Goal: Task Accomplishment & Management: Manage account settings

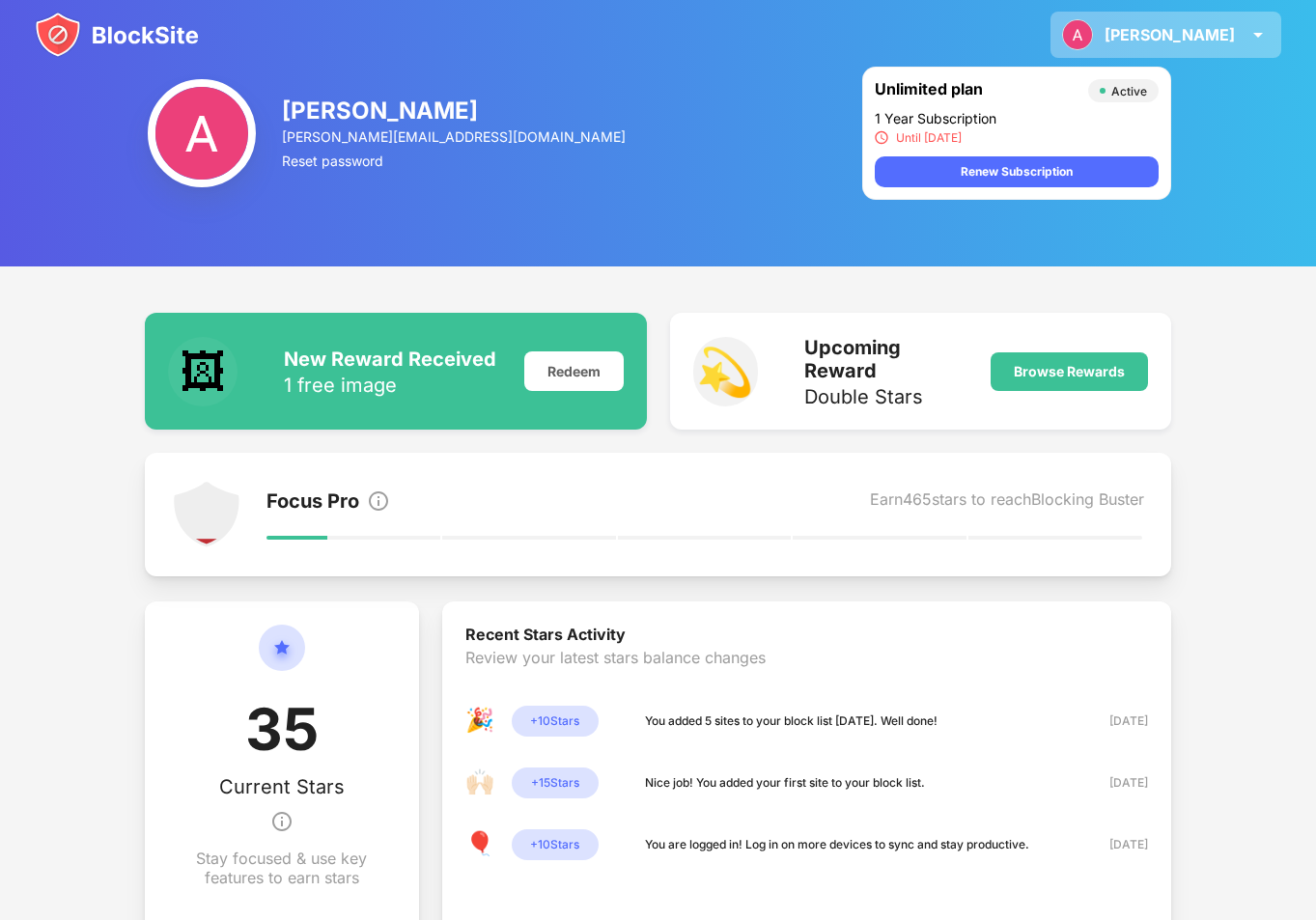
click at [1264, 30] on img at bounding box center [1258, 35] width 24 height 24
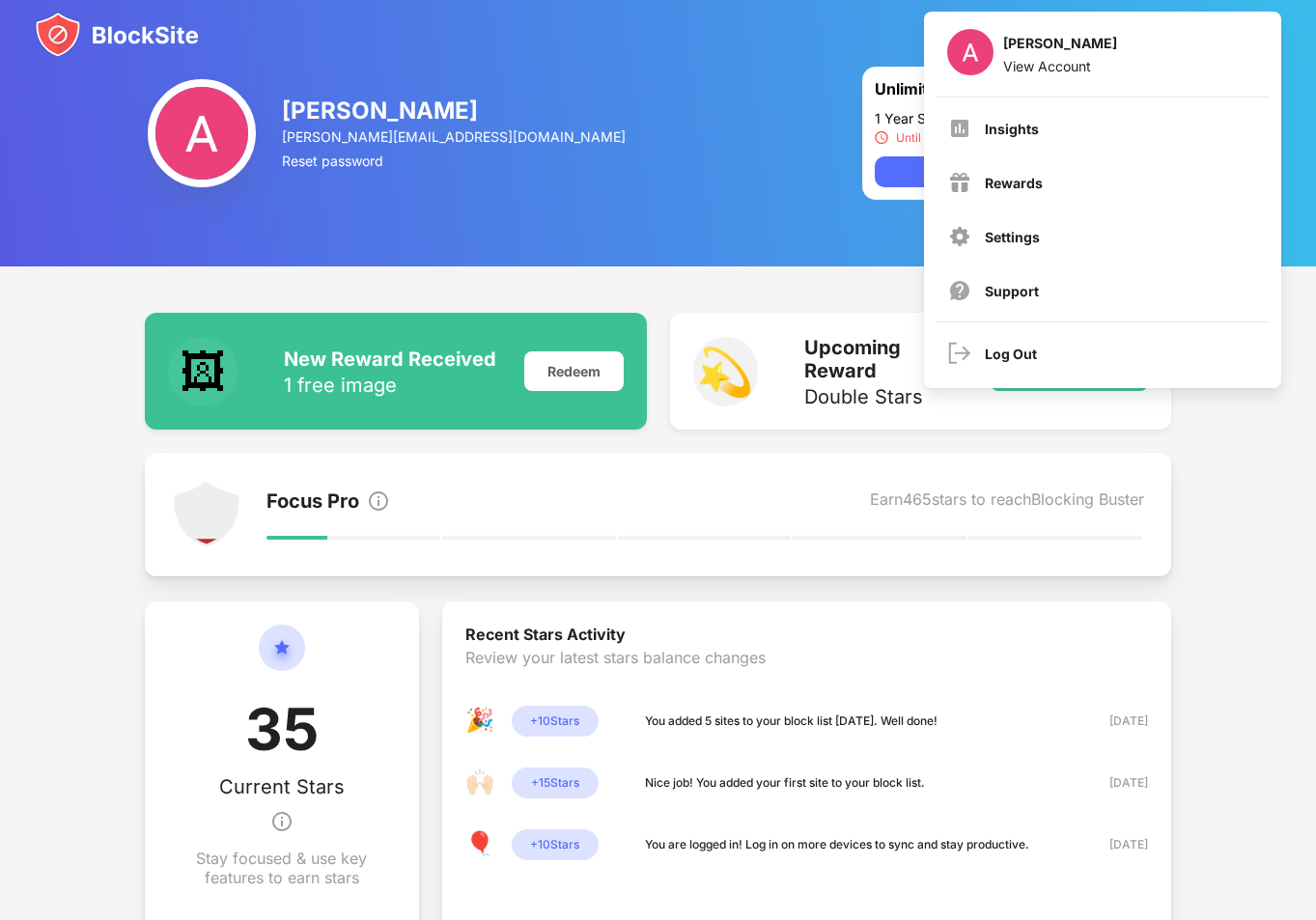
click at [823, 283] on div "🖼 New Reward Received 1 free image Redeem 💫 Upcoming Reward Double Stars Browse…" at bounding box center [658, 690] width 1316 height 848
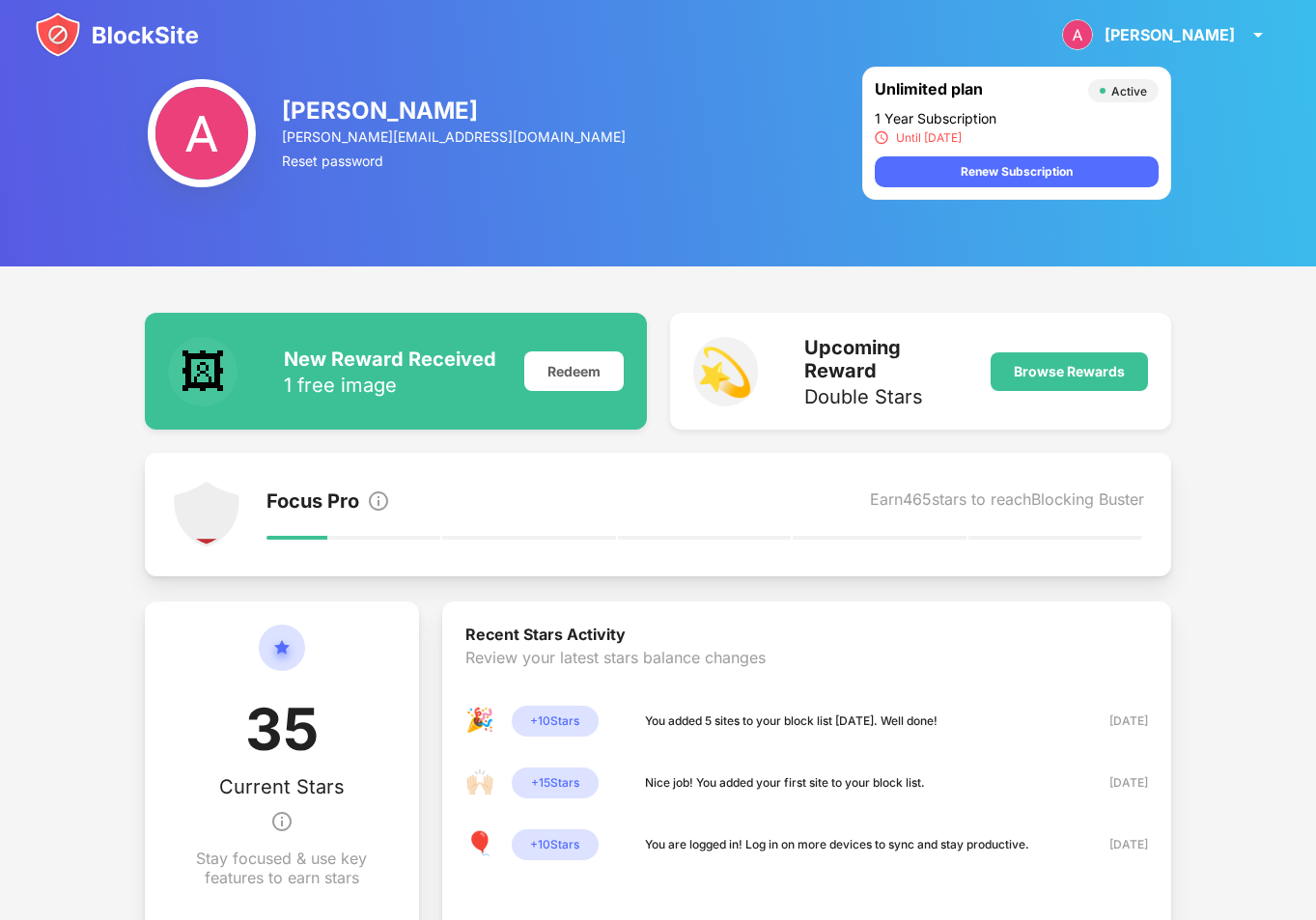
click at [1105, 122] on div "1 Year Subscription" at bounding box center [1016, 118] width 284 height 17
click at [1246, 35] on img at bounding box center [1258, 35] width 24 height 24
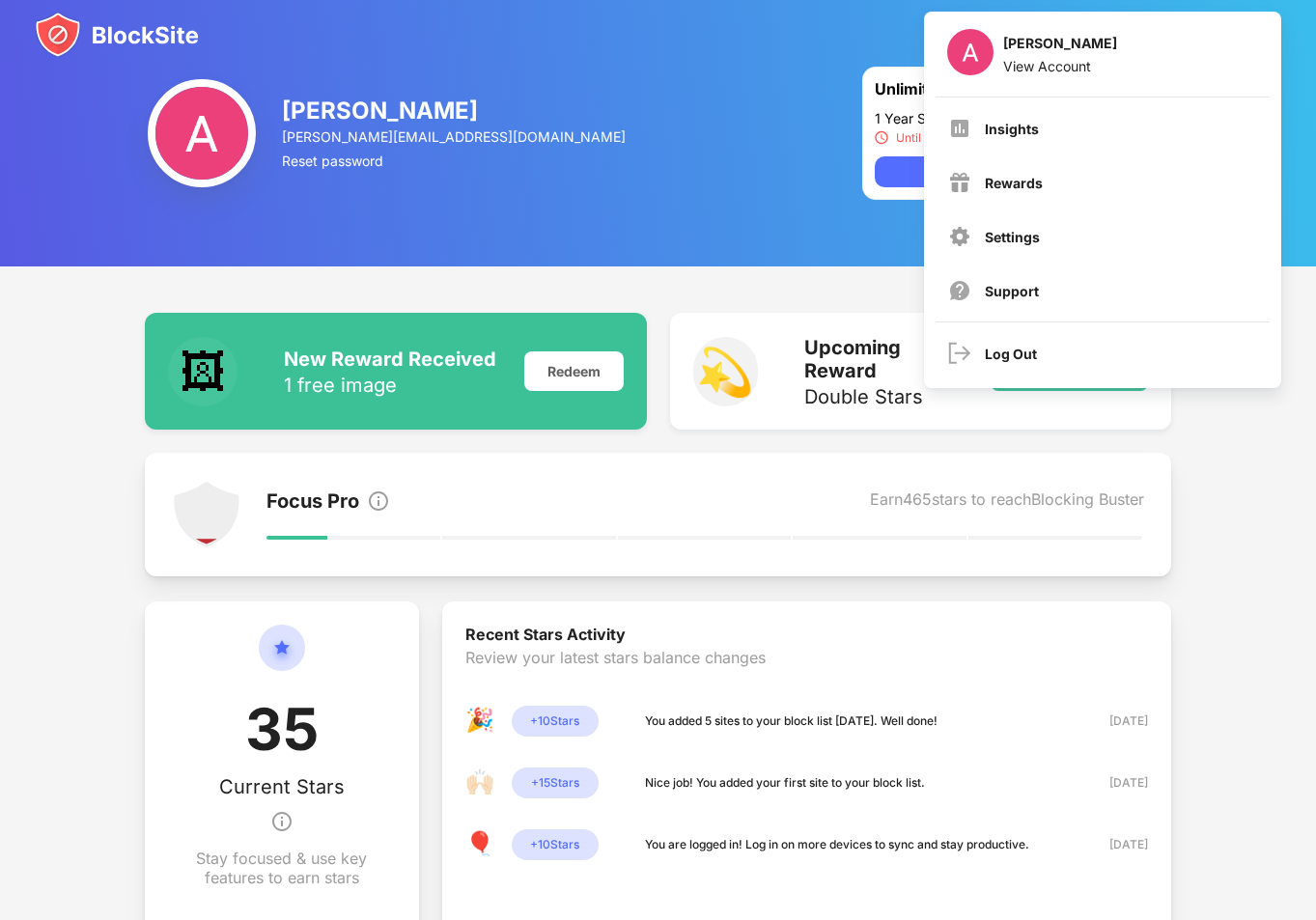
click at [630, 282] on div "🖼 New Reward Received 1 free image Redeem 💫 Upcoming Reward Double Stars Browse…" at bounding box center [658, 690] width 1316 height 848
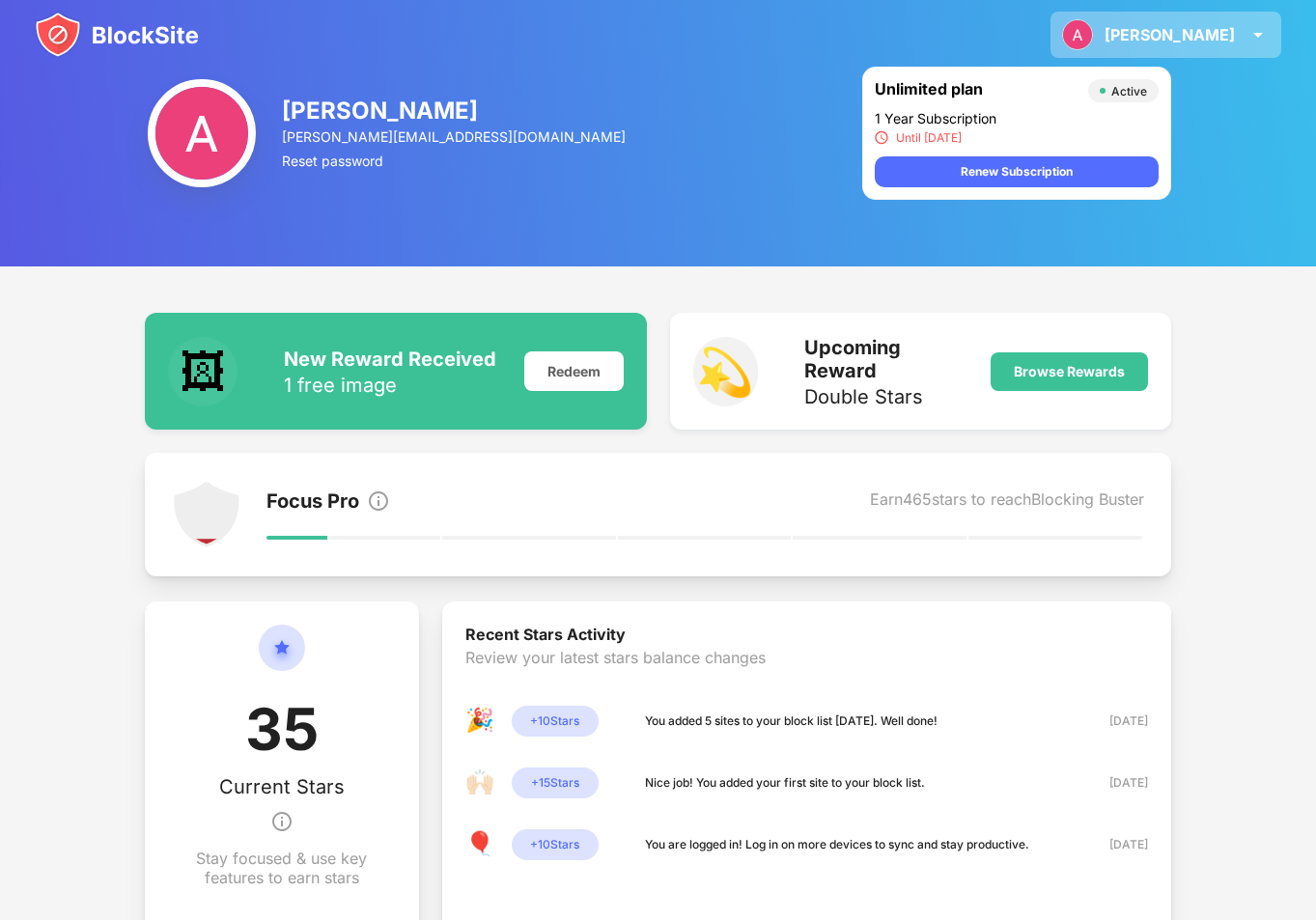
click at [1190, 54] on div "[PERSON_NAME] View Account Insights Rewards Settings Support Log Out" at bounding box center [1166, 34] width 231 height 46
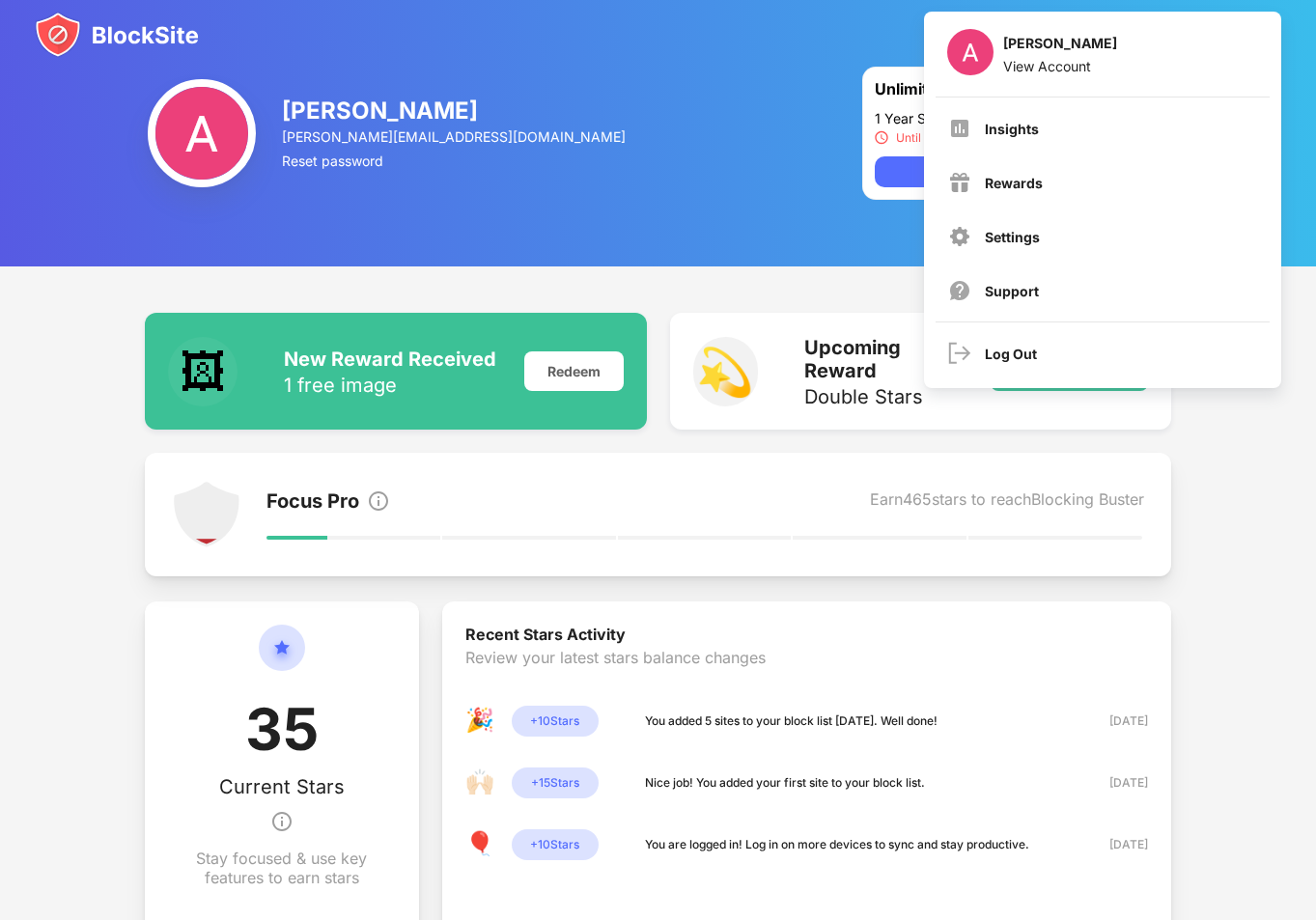
click at [778, 273] on div "🖼 New Reward Received 1 free image Redeem 💫 Upcoming Reward Double Stars Browse…" at bounding box center [658, 690] width 1316 height 848
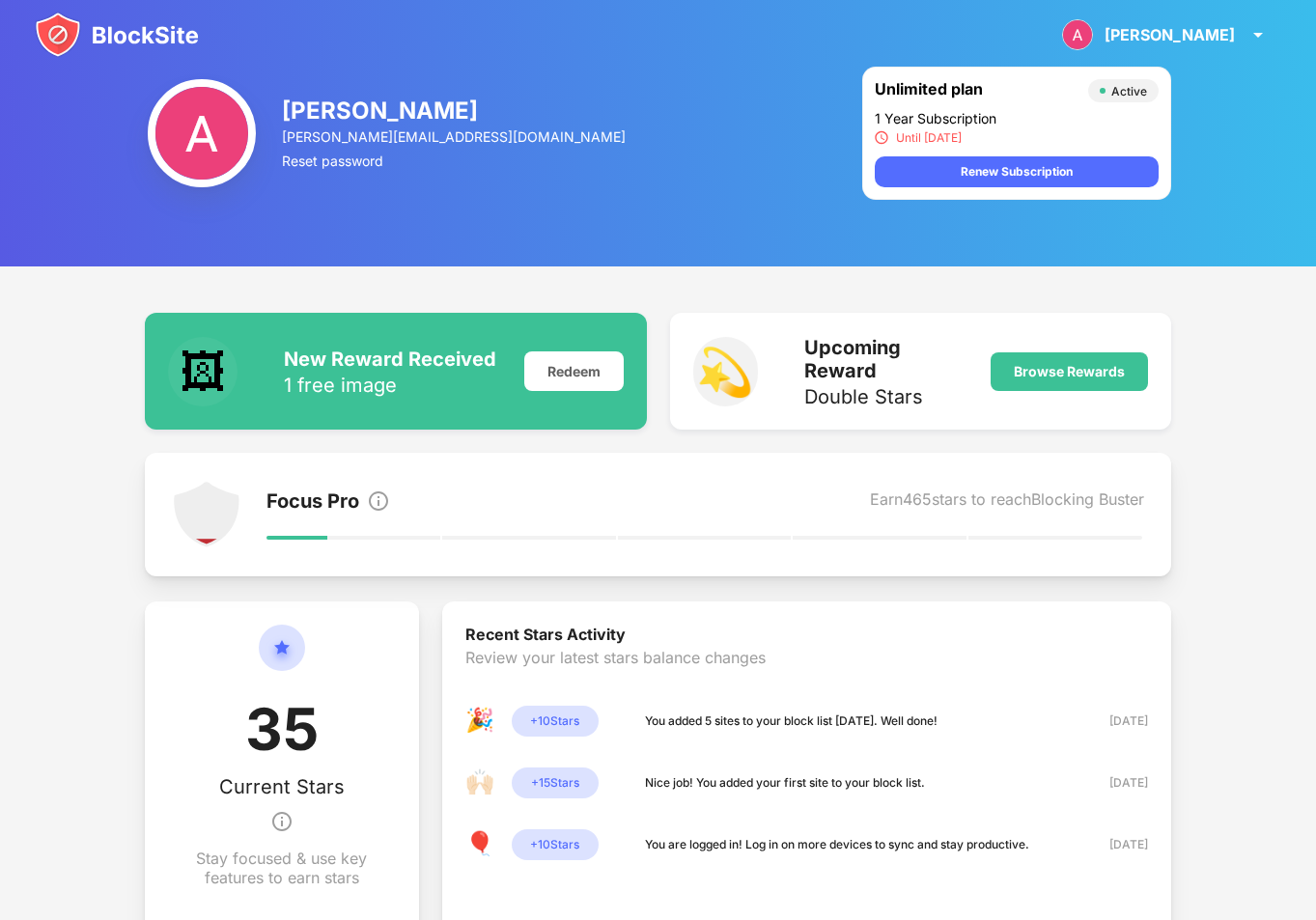
click at [62, 27] on img at bounding box center [116, 34] width 164 height 46
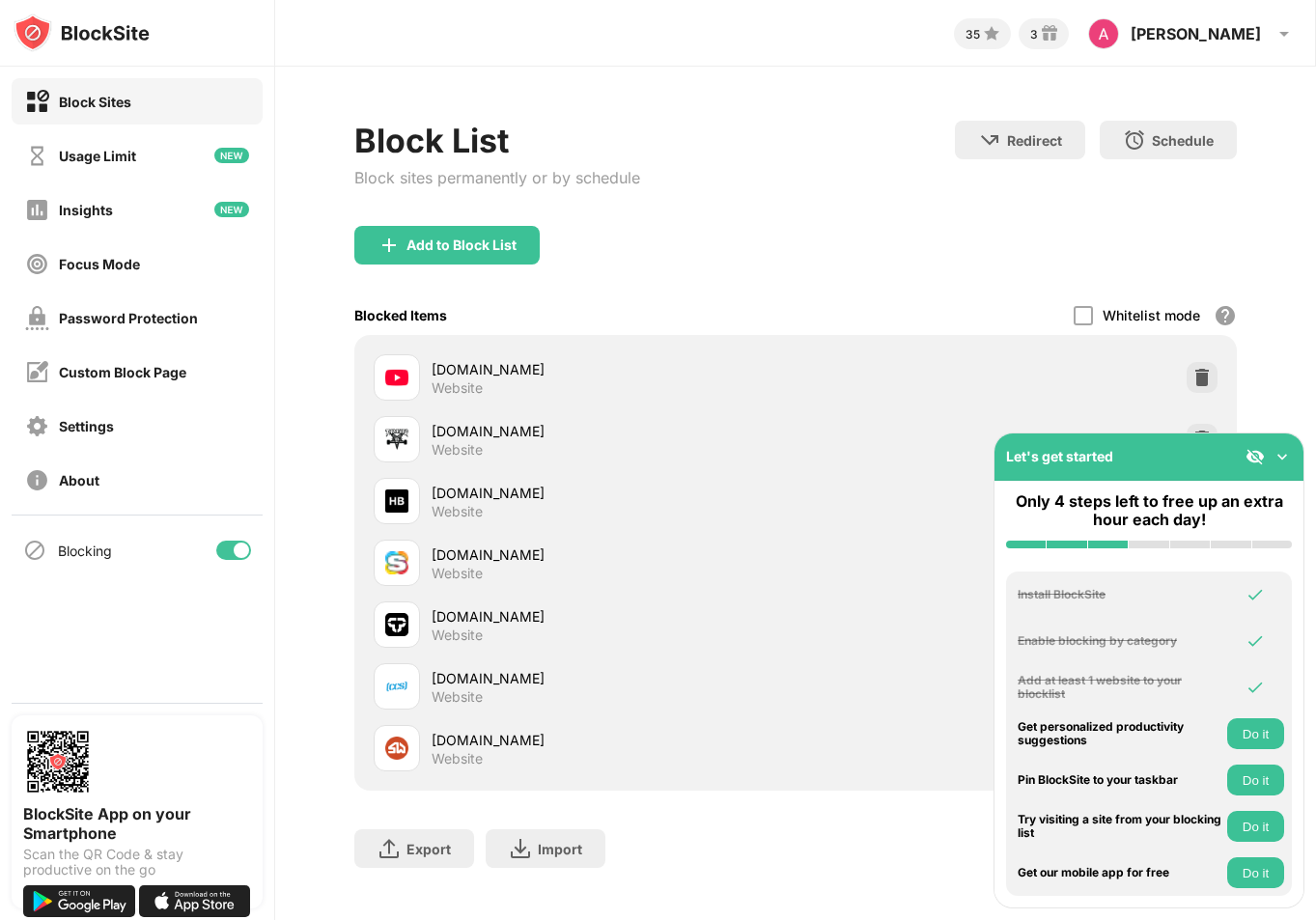
scroll to position [21, 0]
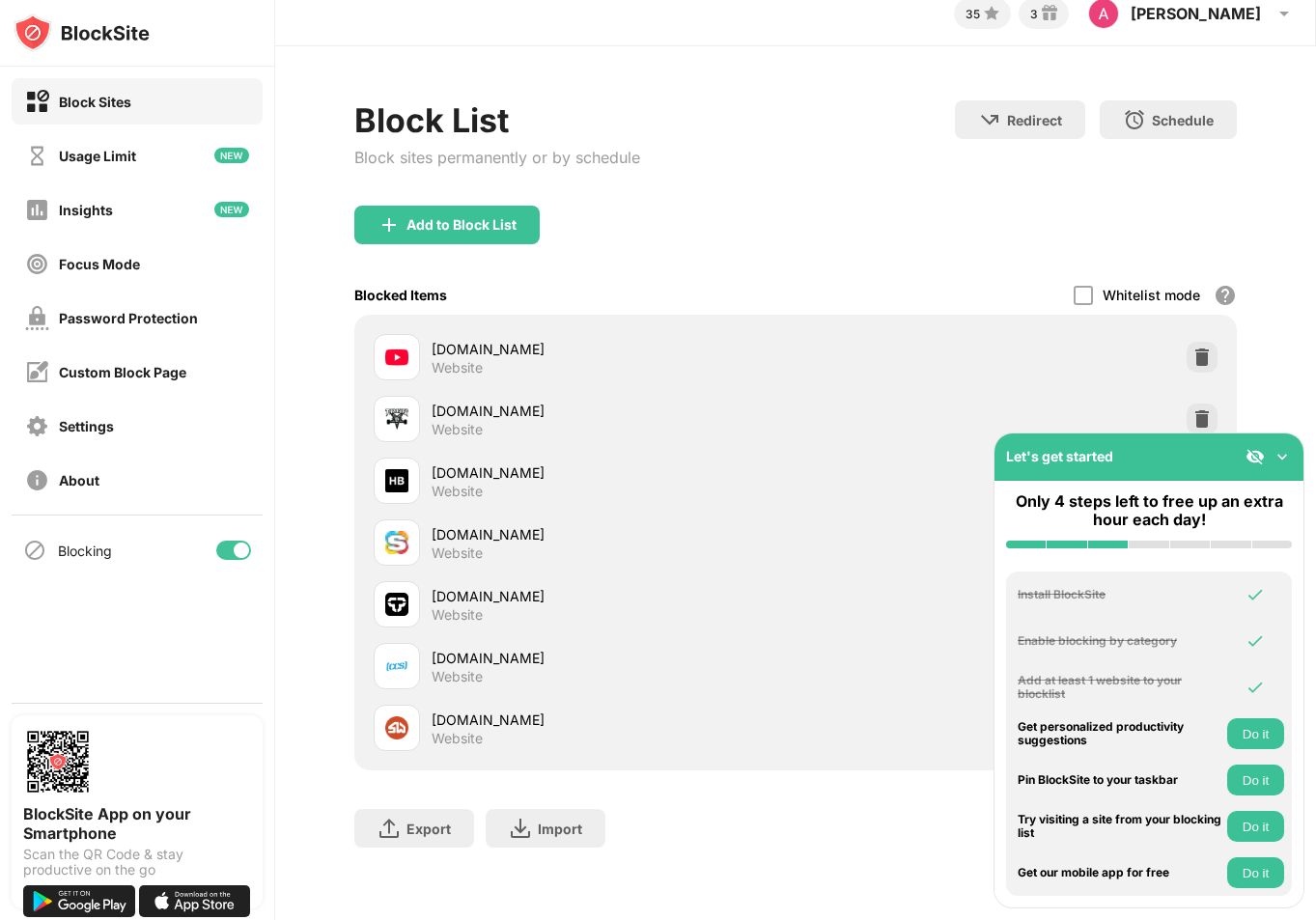
click at [1284, 455] on img at bounding box center [1283, 457] width 20 height 20
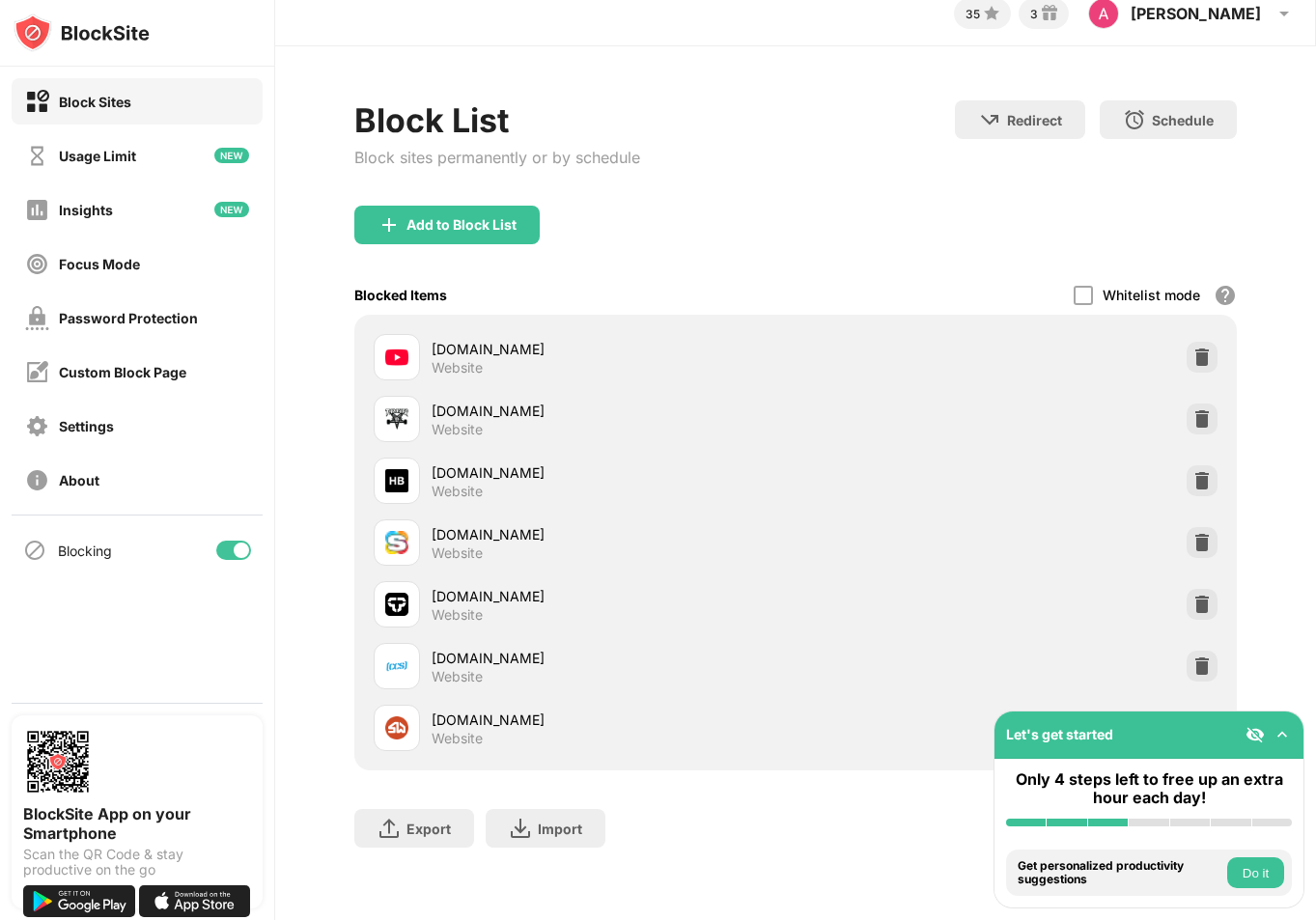
click at [1292, 642] on div "Block List Block sites permanently or by schedule Redirect Choose a site to be …" at bounding box center [795, 483] width 1041 height 875
click at [1208, 353] on img at bounding box center [1202, 357] width 20 height 20
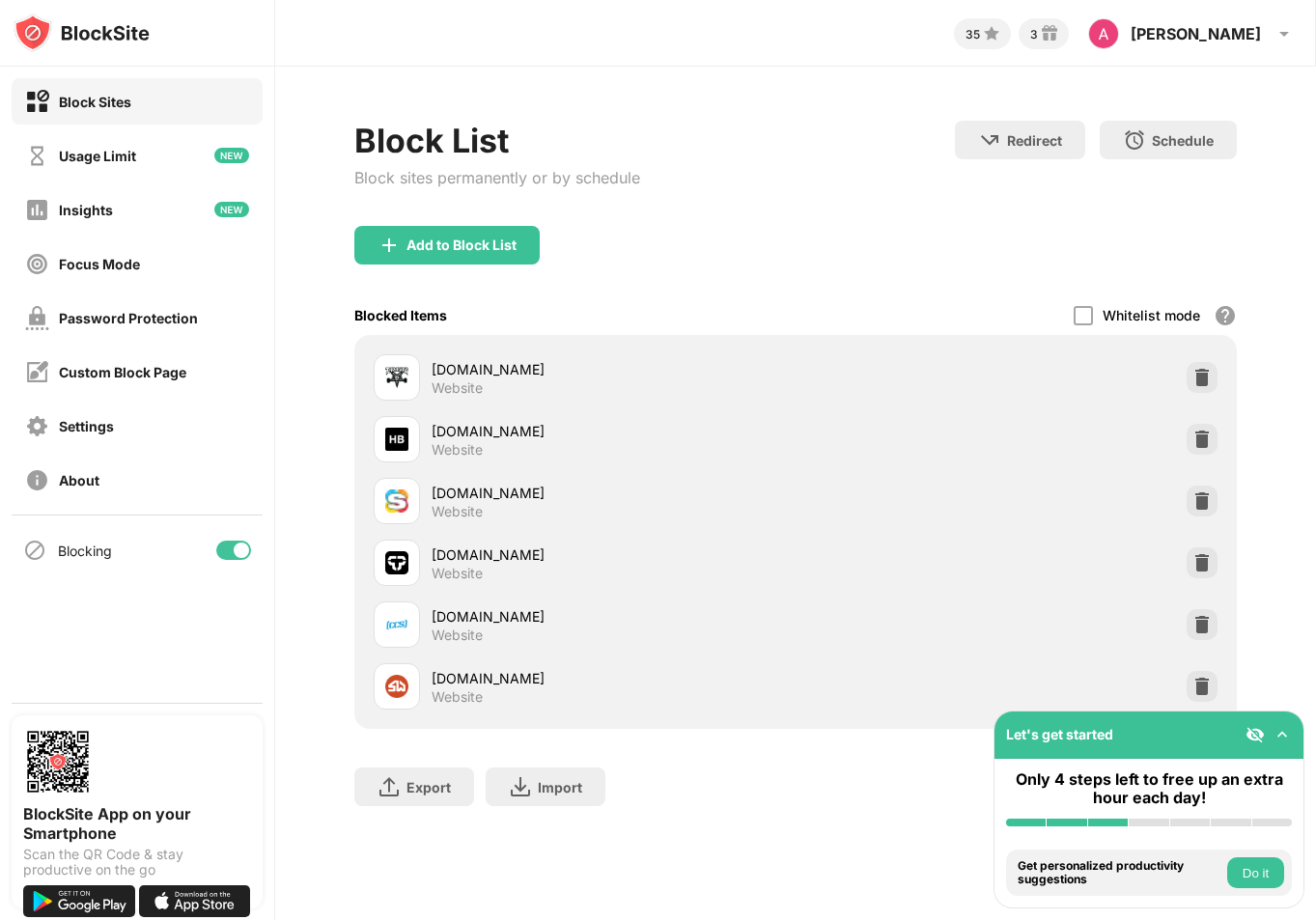
click at [1283, 733] on img at bounding box center [1283, 734] width 20 height 20
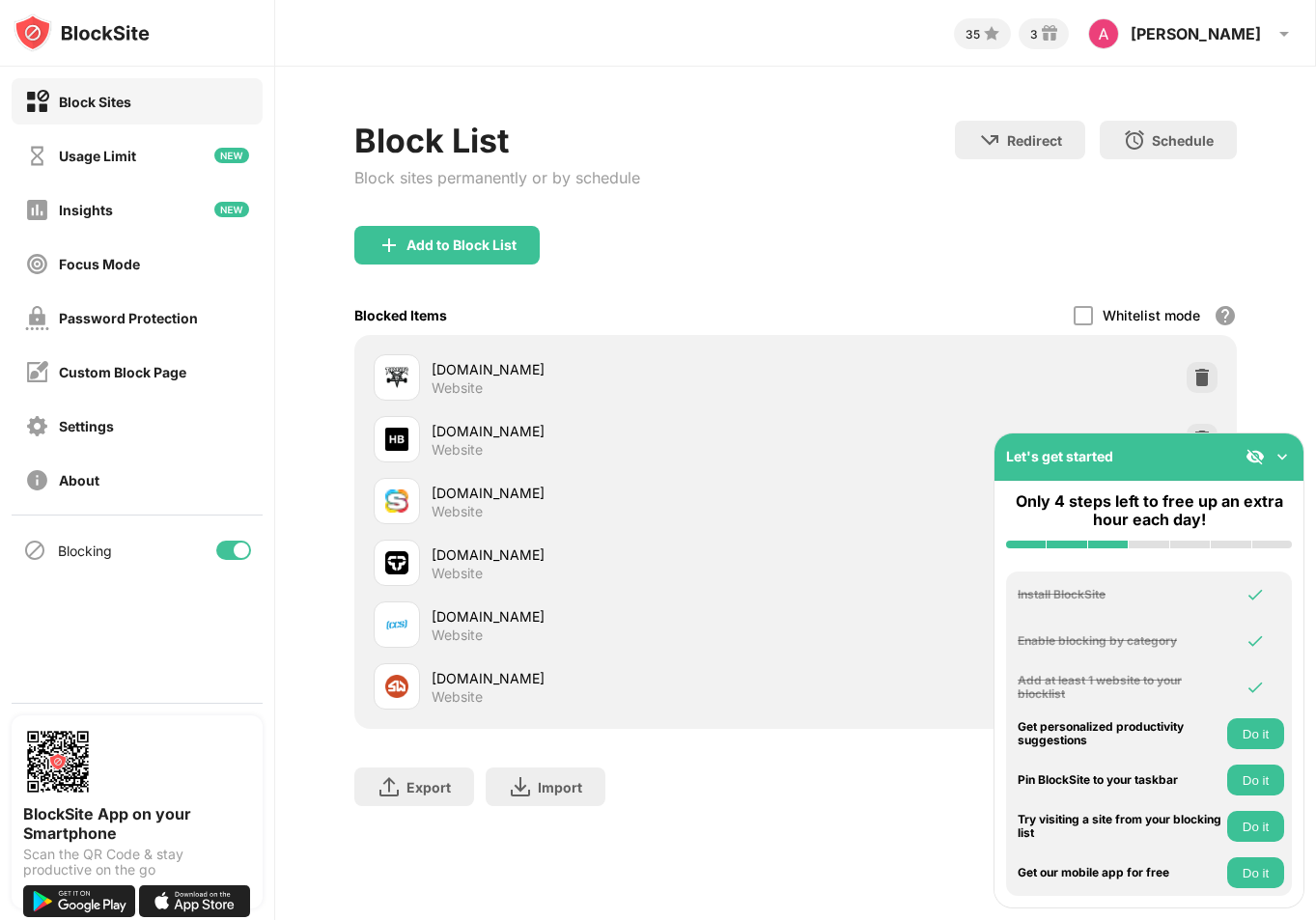
click at [1282, 457] on img at bounding box center [1283, 457] width 20 height 20
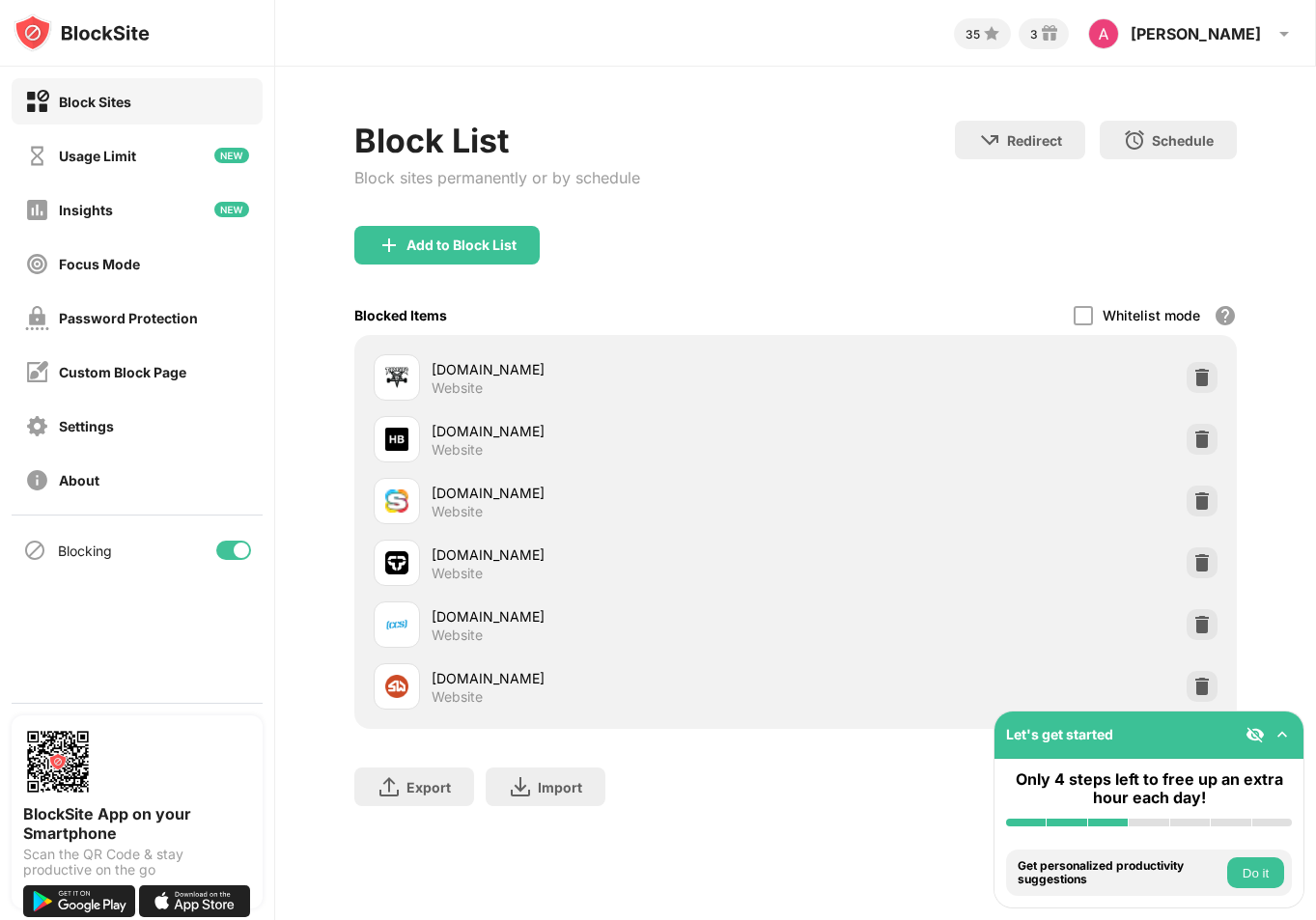
click at [1252, 736] on img at bounding box center [1255, 734] width 20 height 20
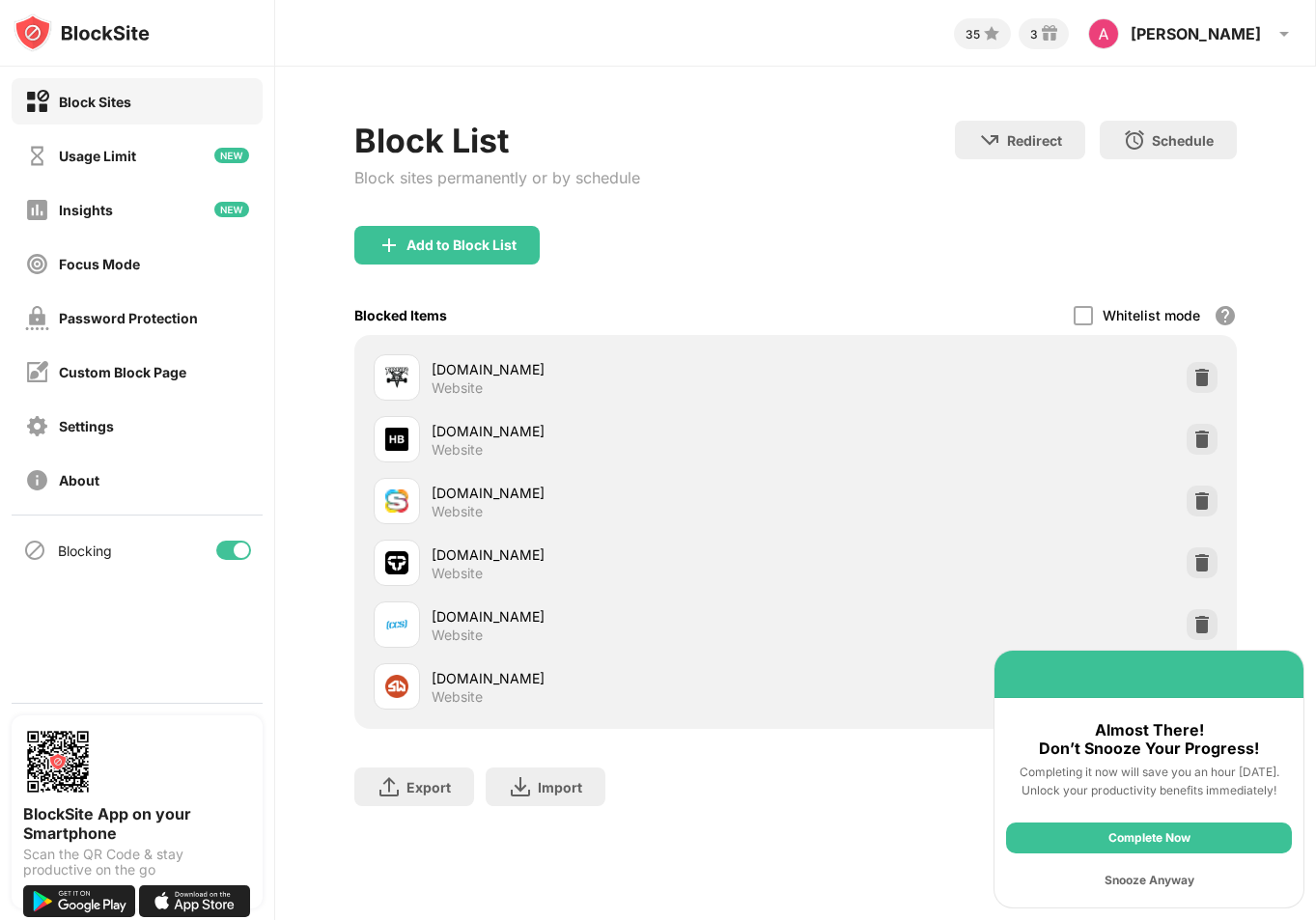
click at [866, 776] on div "Export Export Files (for websites items only) Import Import Files (for websites…" at bounding box center [795, 777] width 883 height 96
click at [1196, 374] on img at bounding box center [1202, 378] width 20 height 20
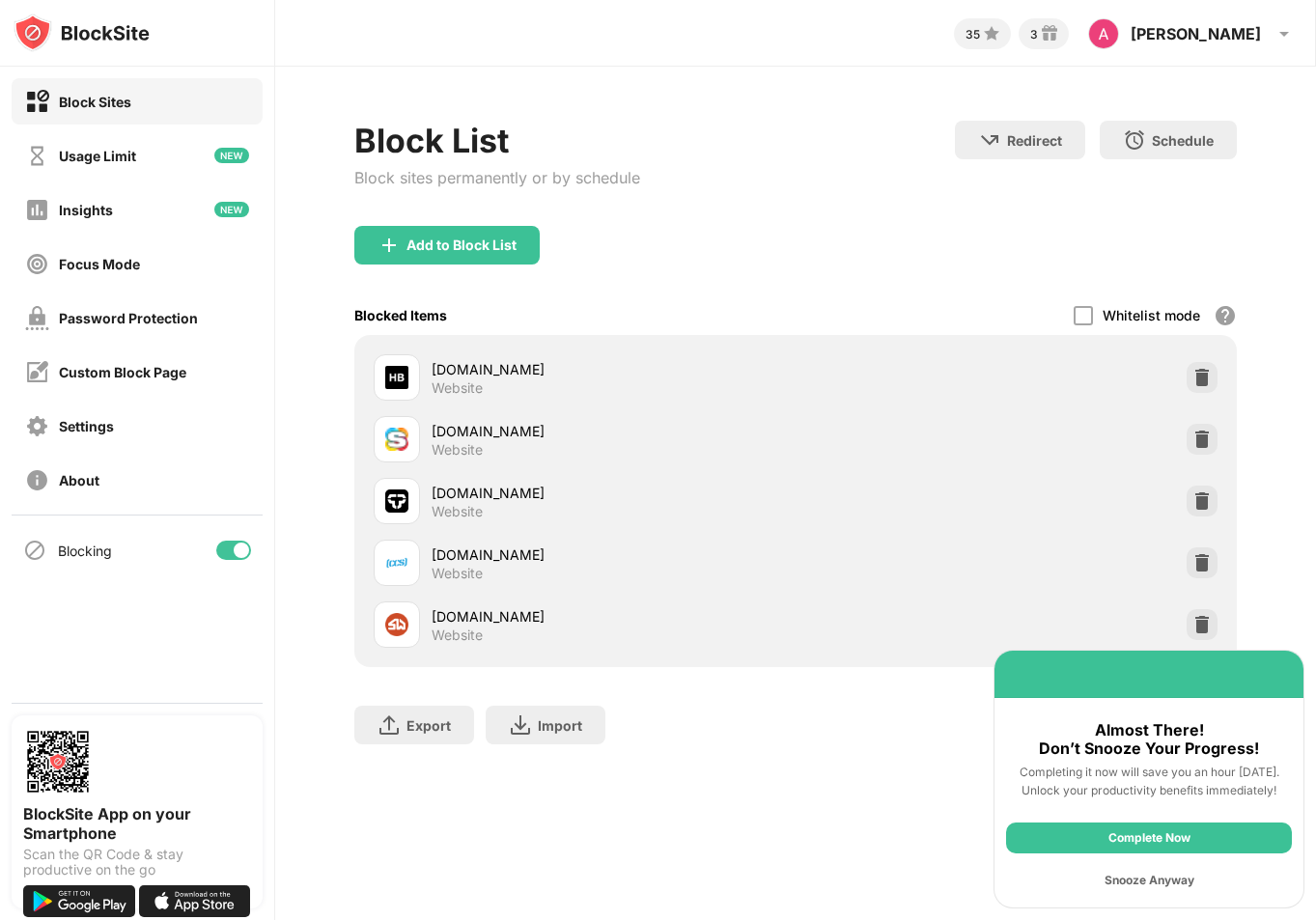
click at [1196, 374] on img at bounding box center [1202, 378] width 20 height 20
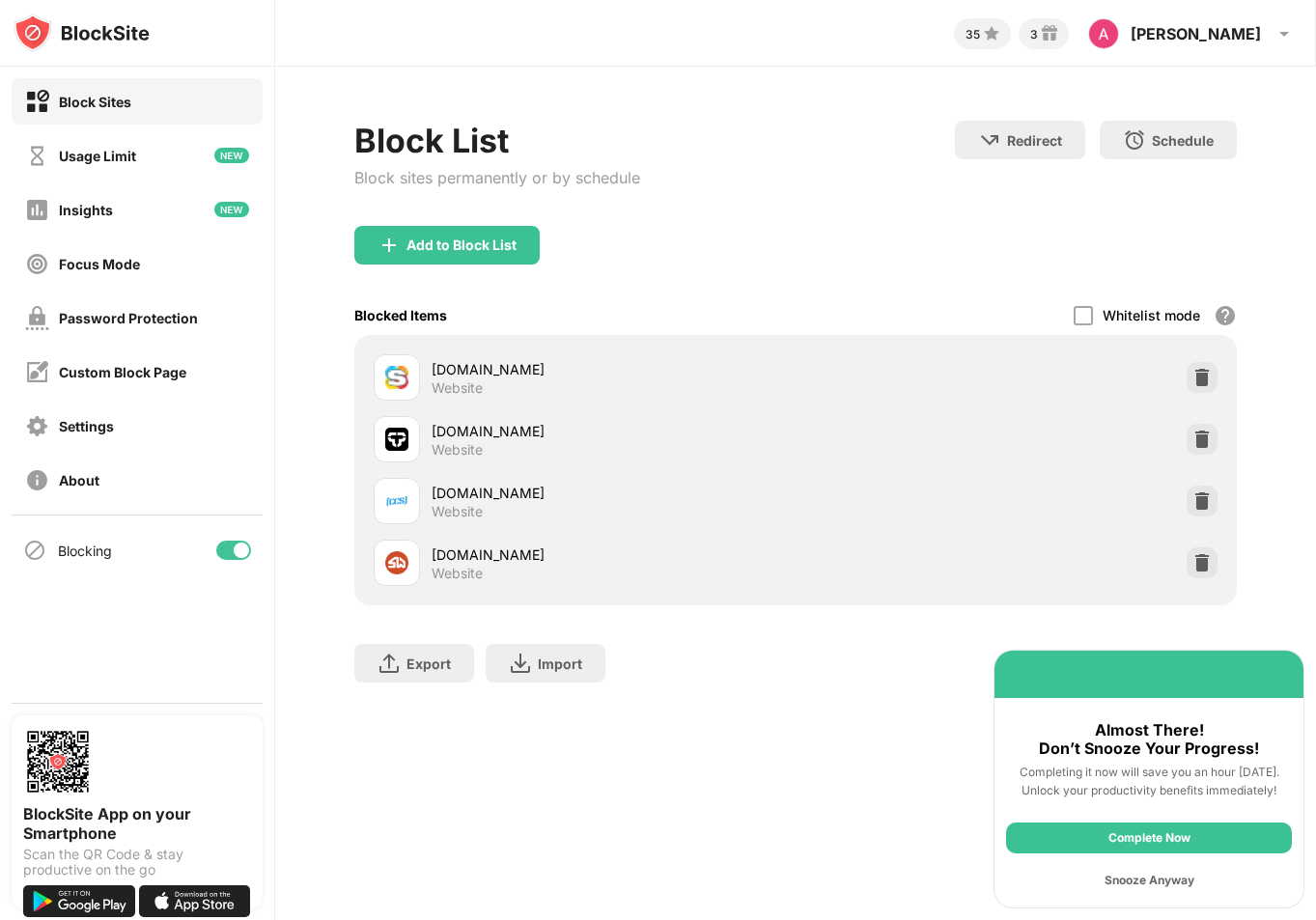
click at [1196, 374] on img at bounding box center [1202, 378] width 20 height 20
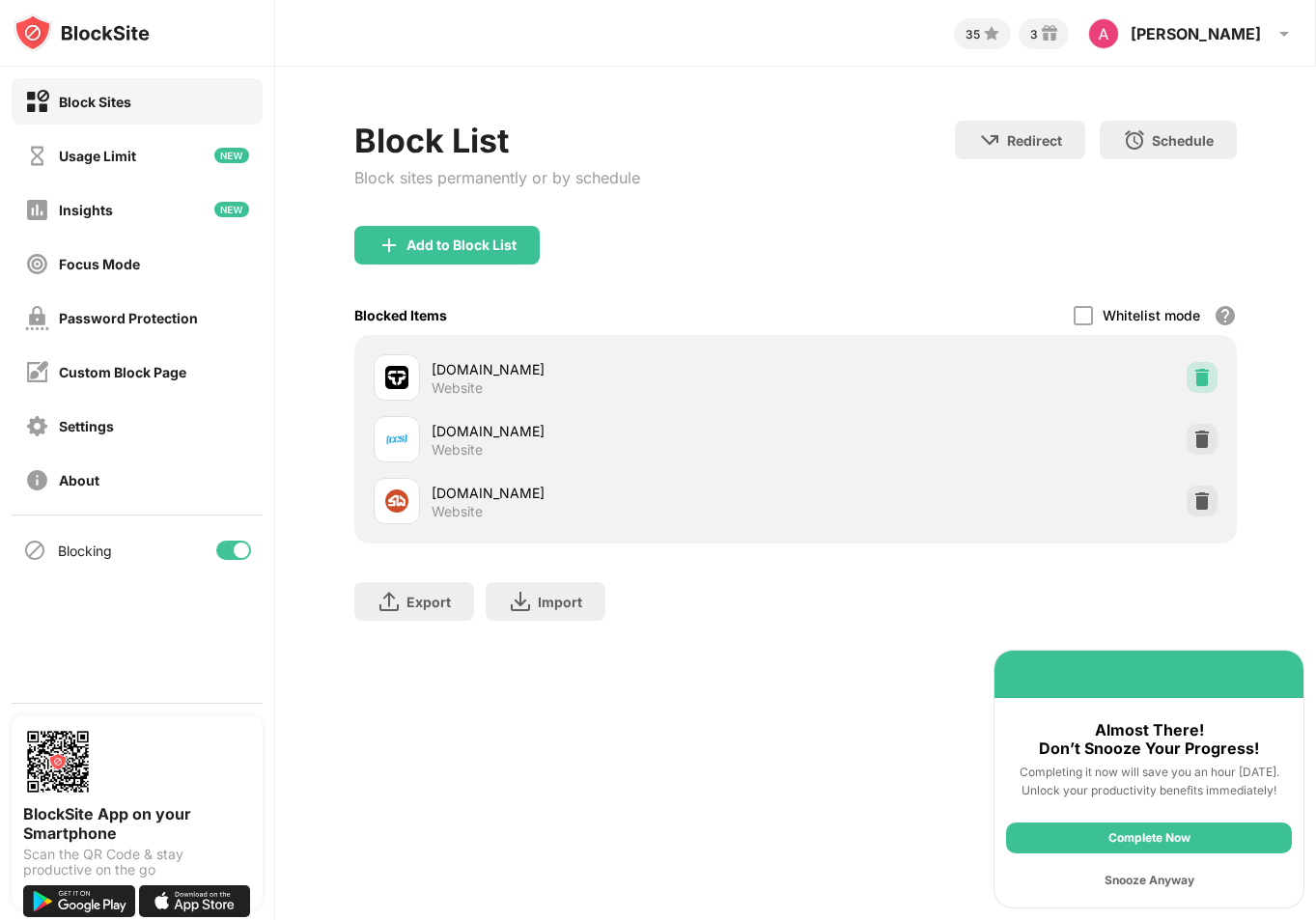
click at [1196, 374] on img at bounding box center [1202, 378] width 20 height 20
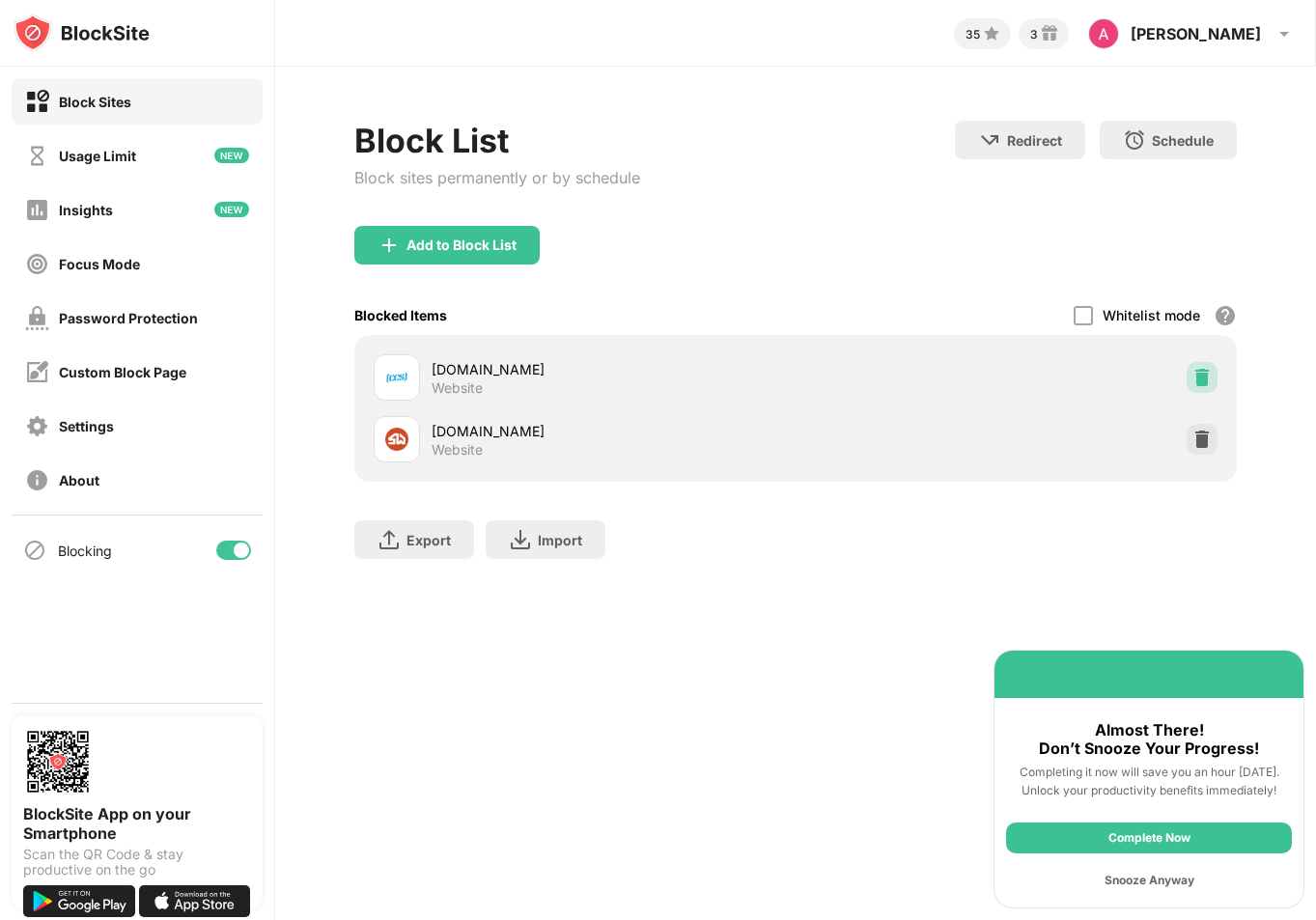
click at [1196, 374] on img at bounding box center [1202, 378] width 20 height 20
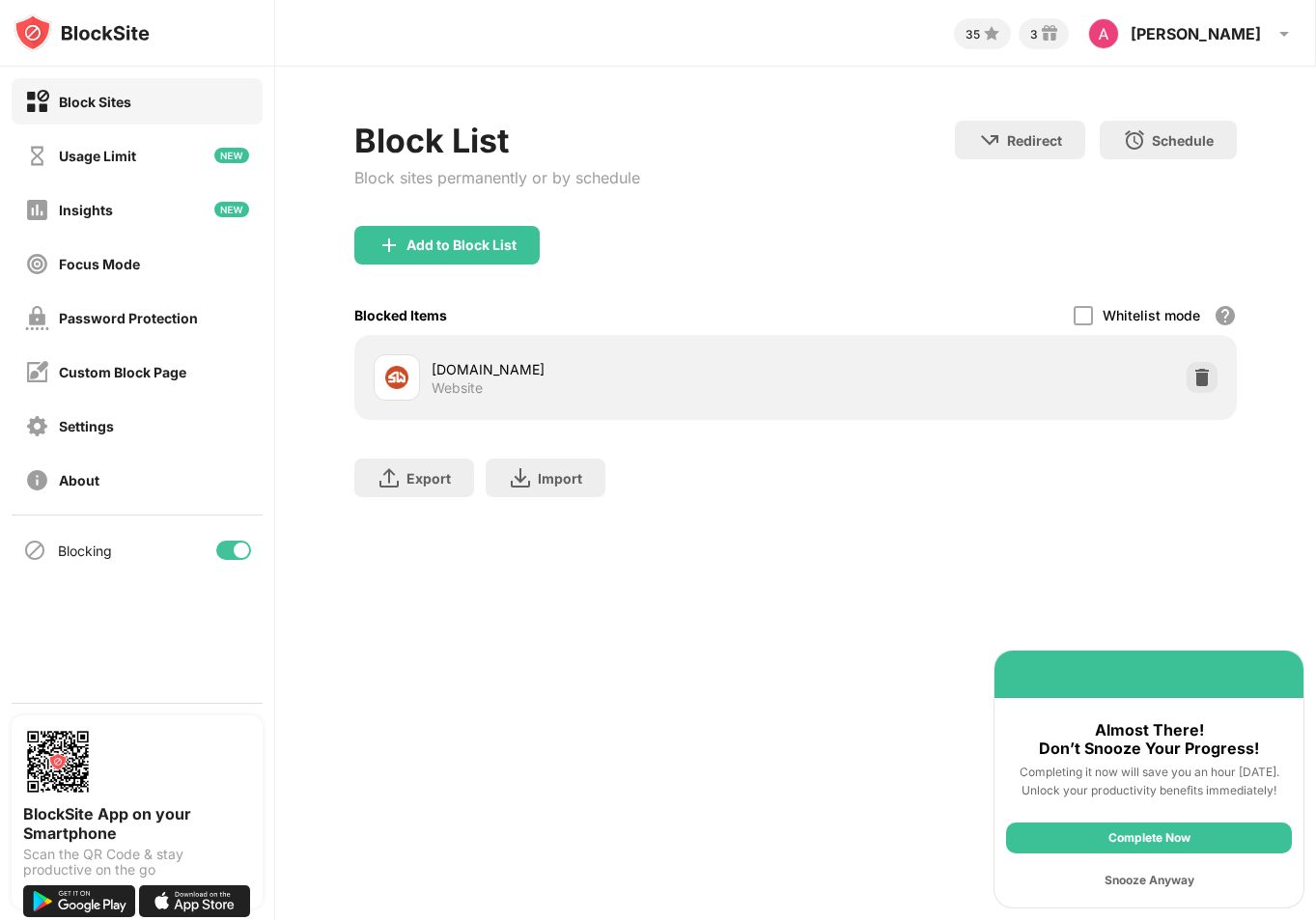
click at [1196, 374] on div "[DOMAIN_NAME] Website" at bounding box center [795, 377] width 859 height 62
click at [1199, 380] on img at bounding box center [1202, 378] width 20 height 20
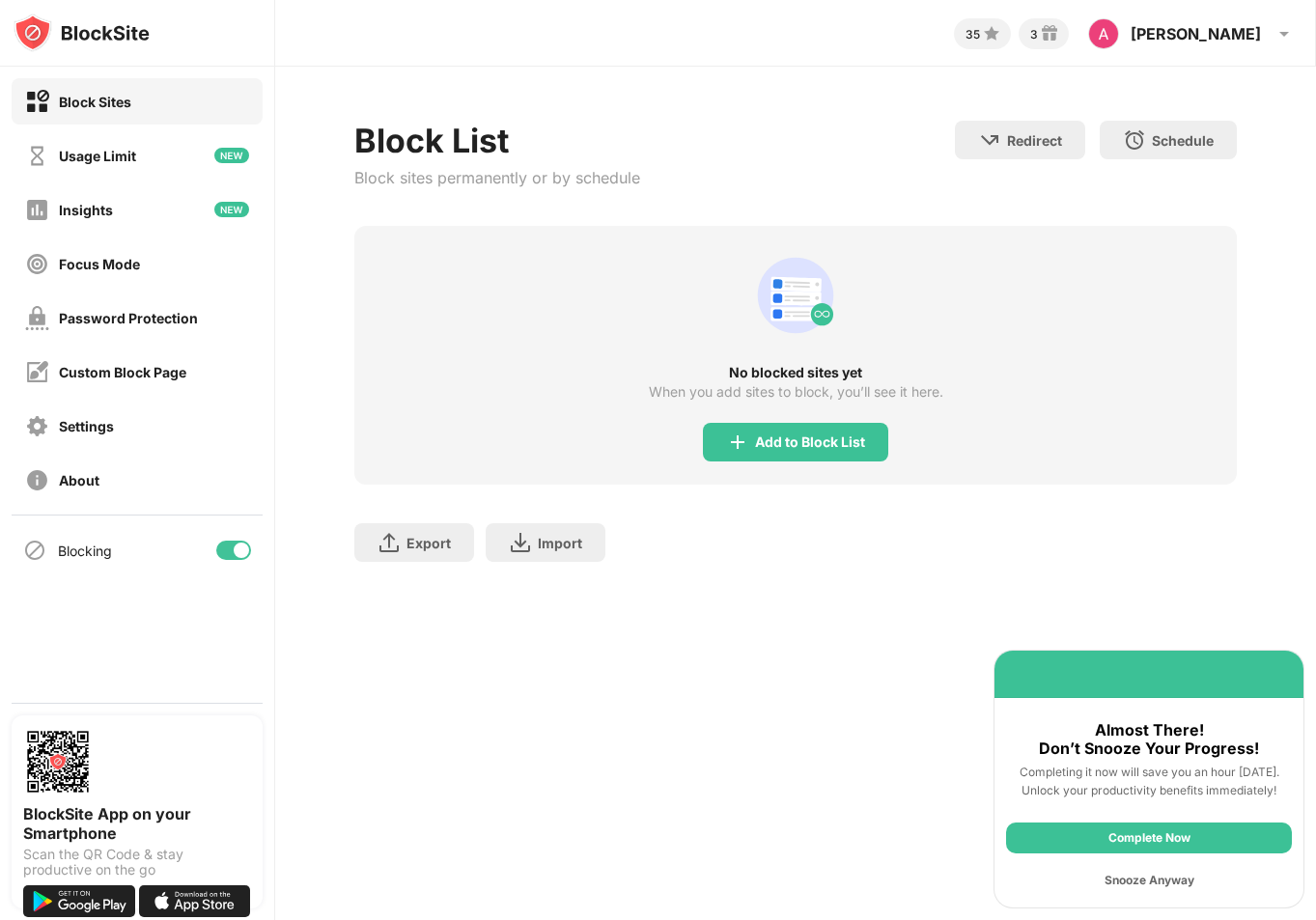
drag, startPoint x: 497, startPoint y: 786, endPoint x: 496, endPoint y: 772, distance: 14.0
click at [497, 786] on div "35 3 [PERSON_NAME] View Account Insights Rewards Settings Support Log Out Block…" at bounding box center [795, 460] width 1041 height 920
click at [231, 541] on div at bounding box center [233, 551] width 34 height 20
